Goal: Transaction & Acquisition: Purchase product/service

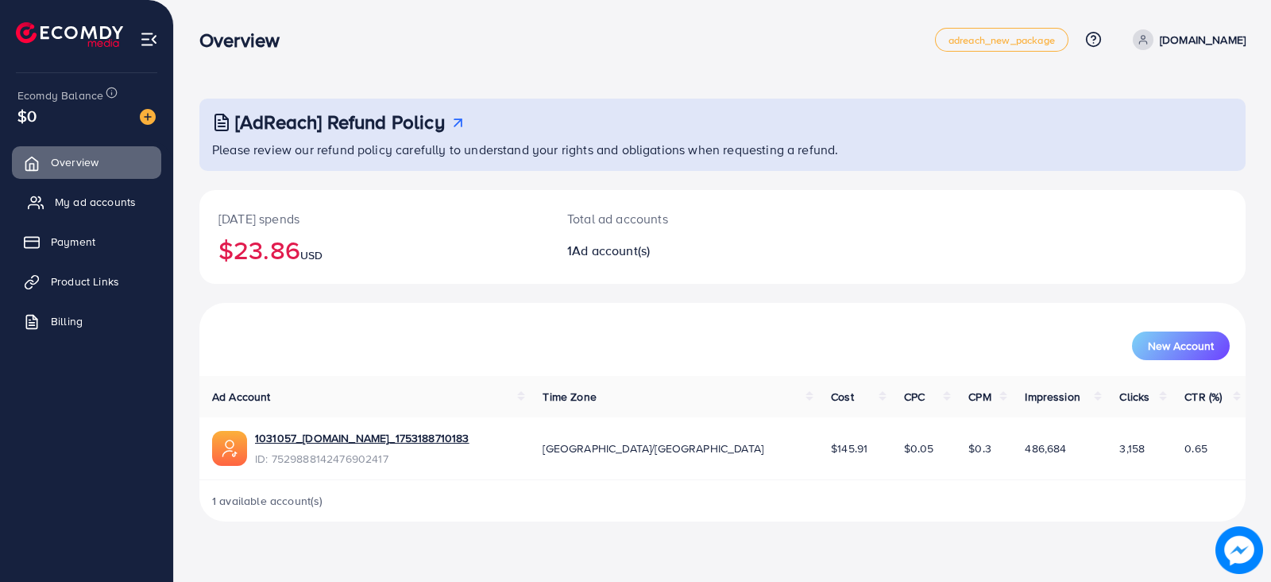
click at [131, 199] on span "My ad accounts" at bounding box center [95, 202] width 81 height 16
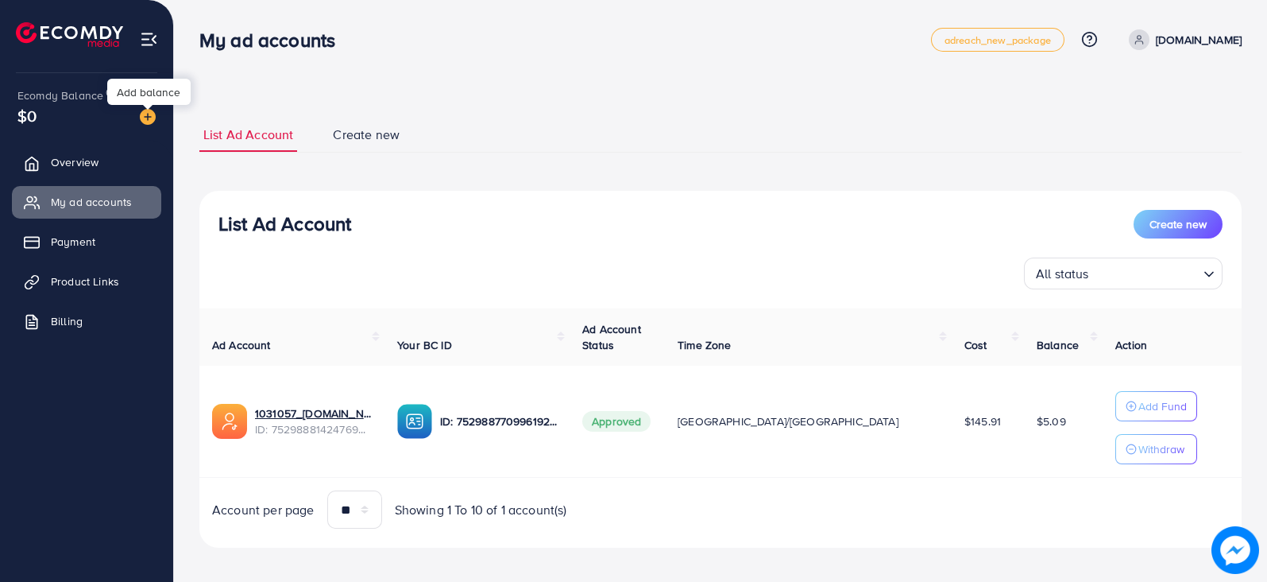
click at [151, 116] on img at bounding box center [148, 117] width 16 height 16
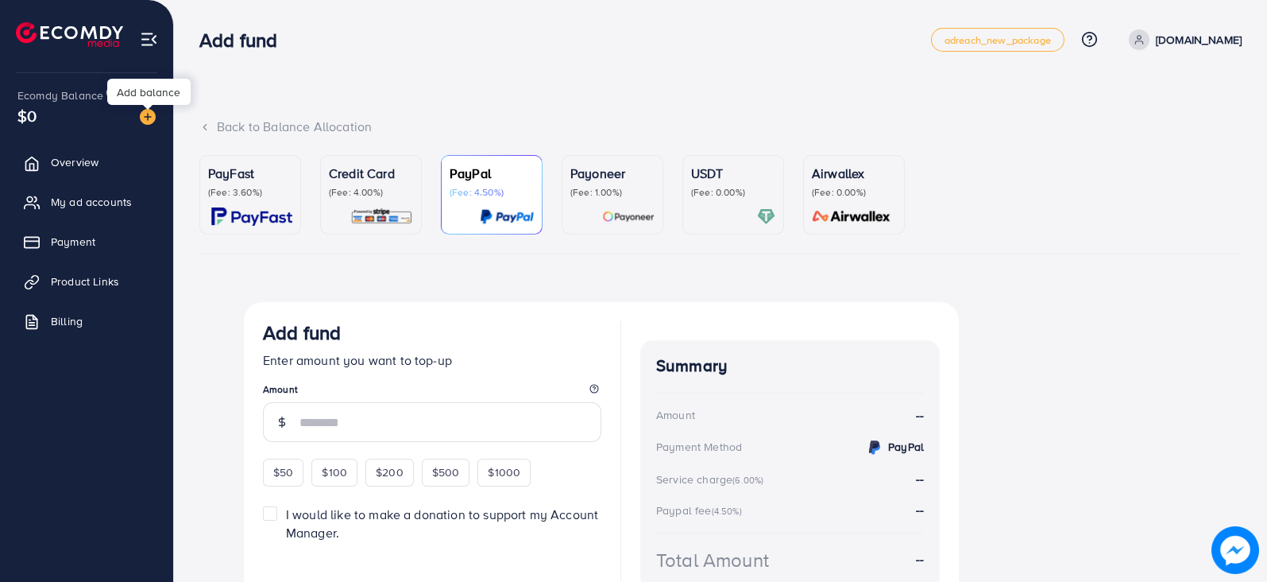
click at [151, 116] on img at bounding box center [148, 117] width 16 height 16
click at [241, 192] on p "(Fee: 3.60%)" at bounding box center [250, 192] width 84 height 13
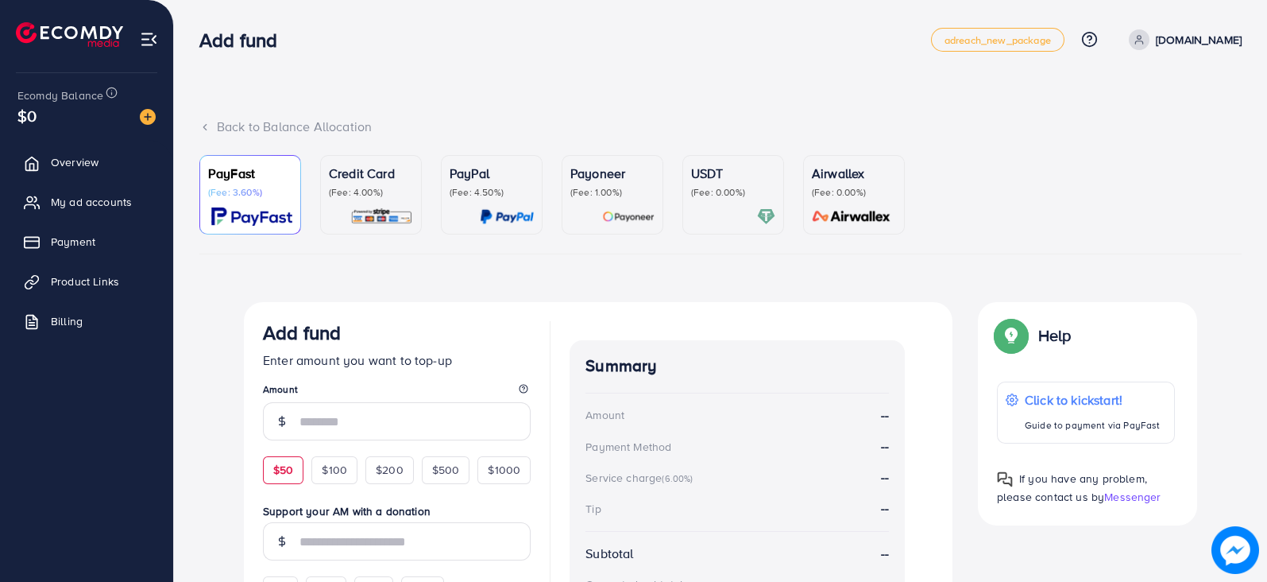
click at [278, 470] on span "$50" at bounding box center [283, 470] width 20 height 16
type input "**"
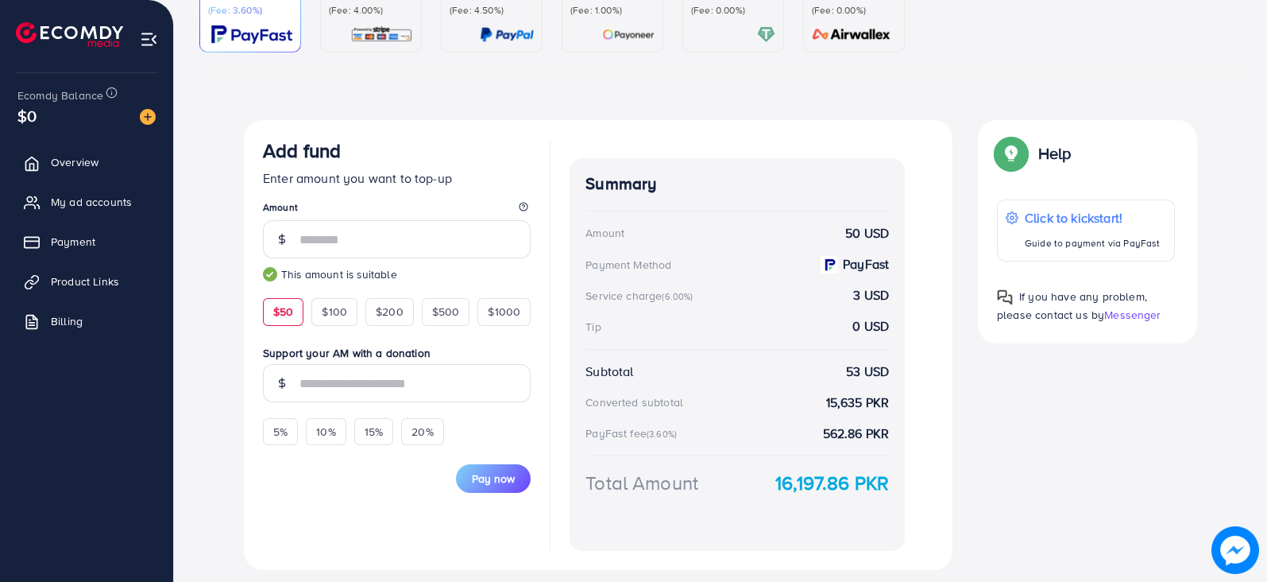
scroll to position [190, 0]
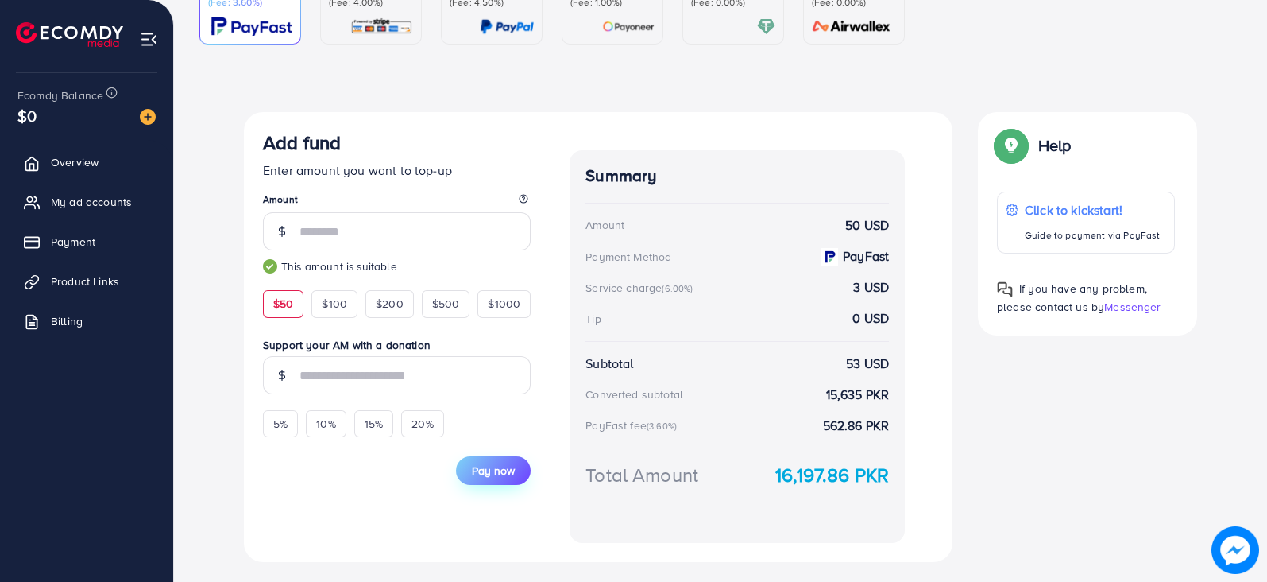
click at [511, 469] on span "Pay now" at bounding box center [493, 470] width 43 height 16
